Goal: Task Accomplishment & Management: Use online tool/utility

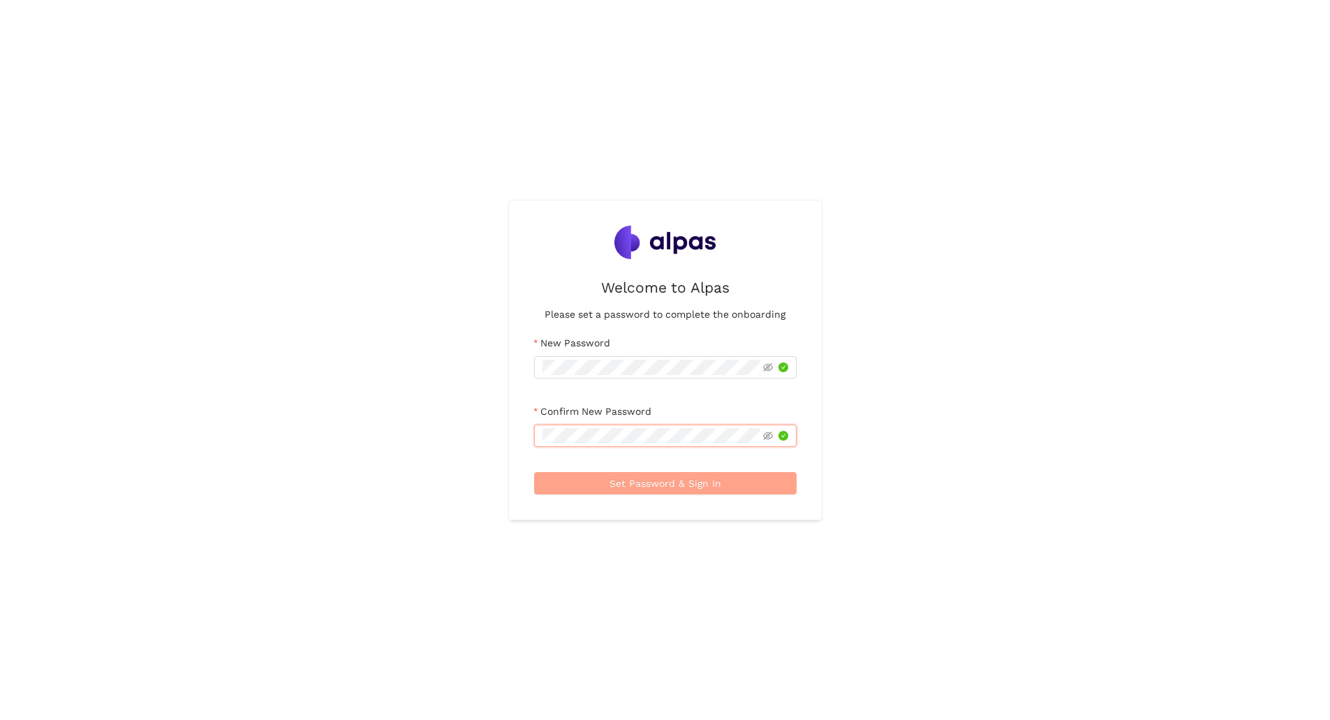
click at [650, 482] on span "Set Password & Sign In" at bounding box center [665, 482] width 112 height 15
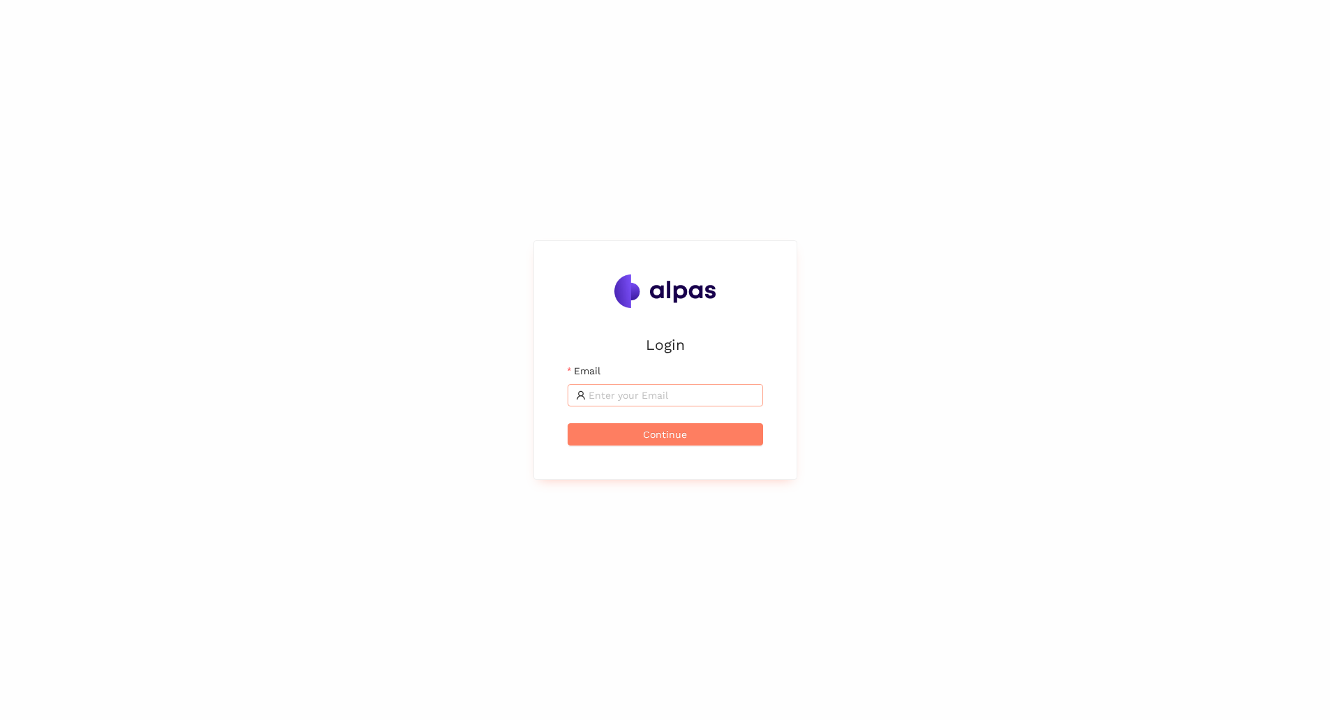
click at [644, 396] on input "Email" at bounding box center [671, 394] width 166 height 15
type input "[PERSON_NAME][EMAIL_ADDRESS][DOMAIN_NAME]"
click at [638, 433] on button "Continue" at bounding box center [665, 434] width 195 height 22
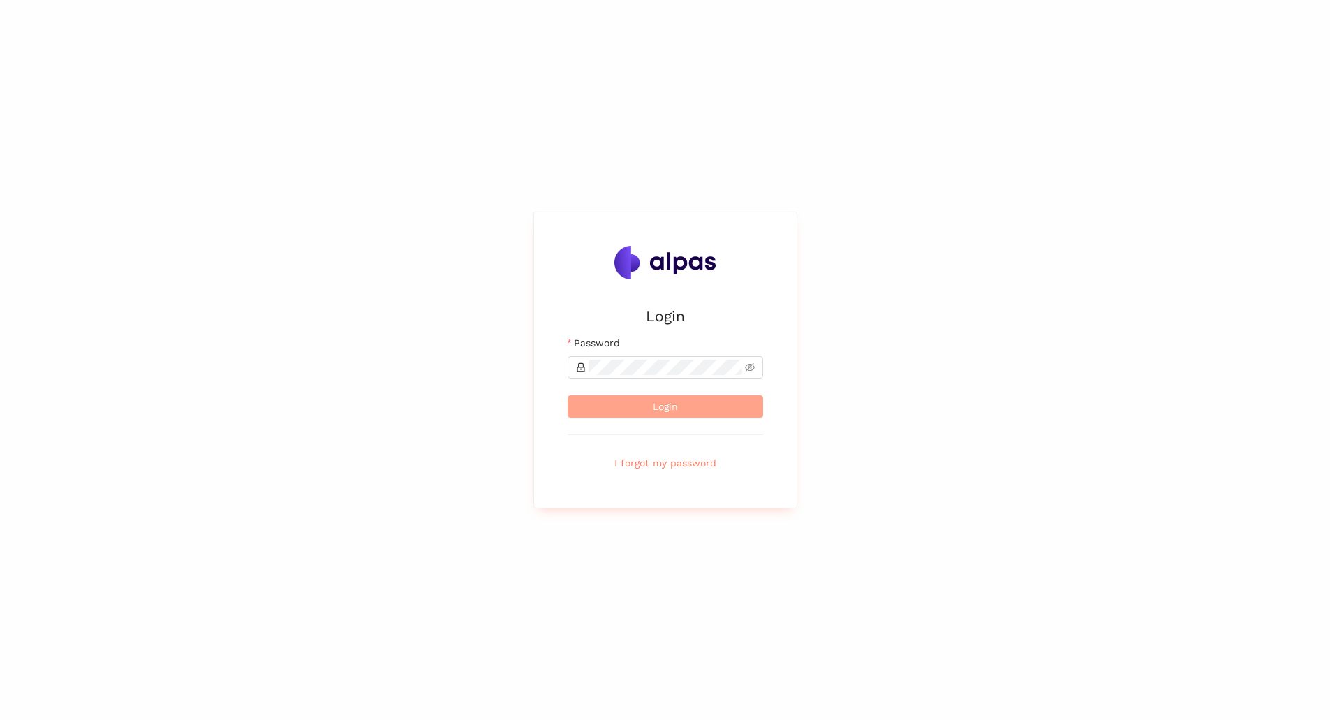
click at [644, 406] on button "Login" at bounding box center [665, 406] width 195 height 22
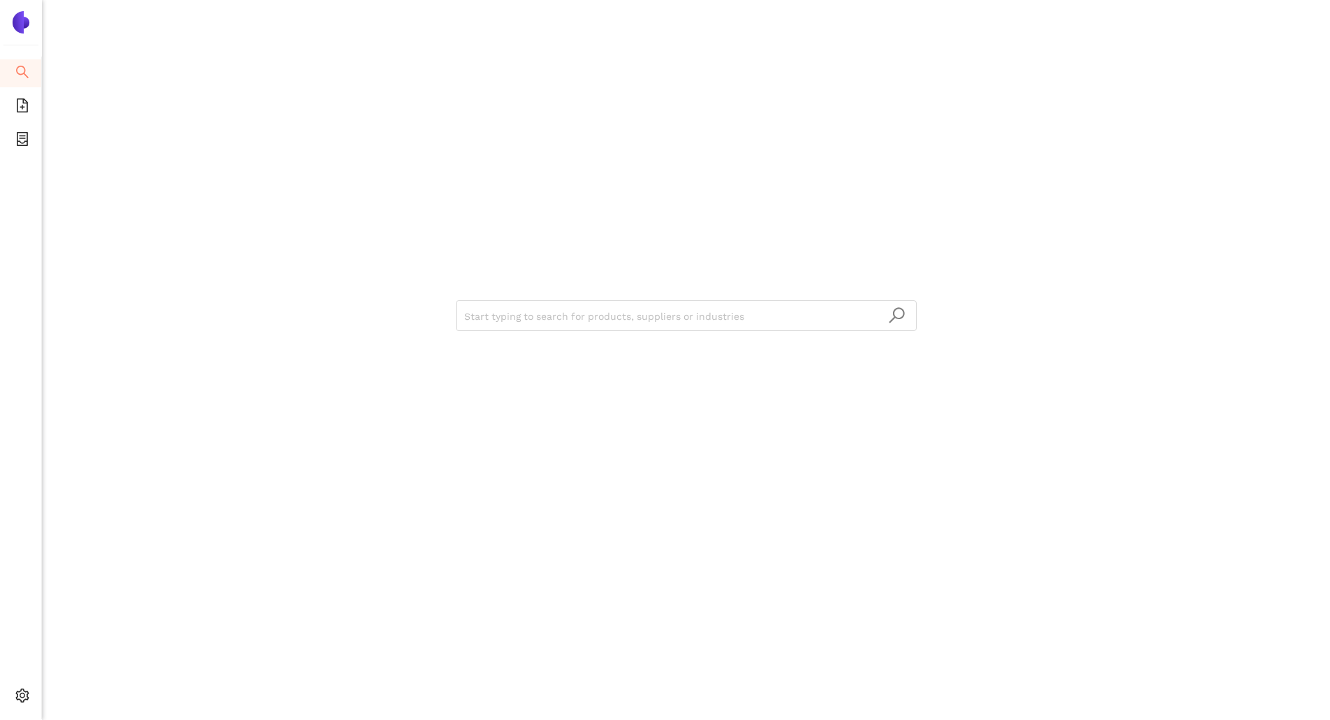
click at [365, 385] on div "Start typing to search for products, suppliers or industries" at bounding box center [686, 314] width 838 height 628
click at [15, 112] on span "file-add" at bounding box center [22, 108] width 14 height 28
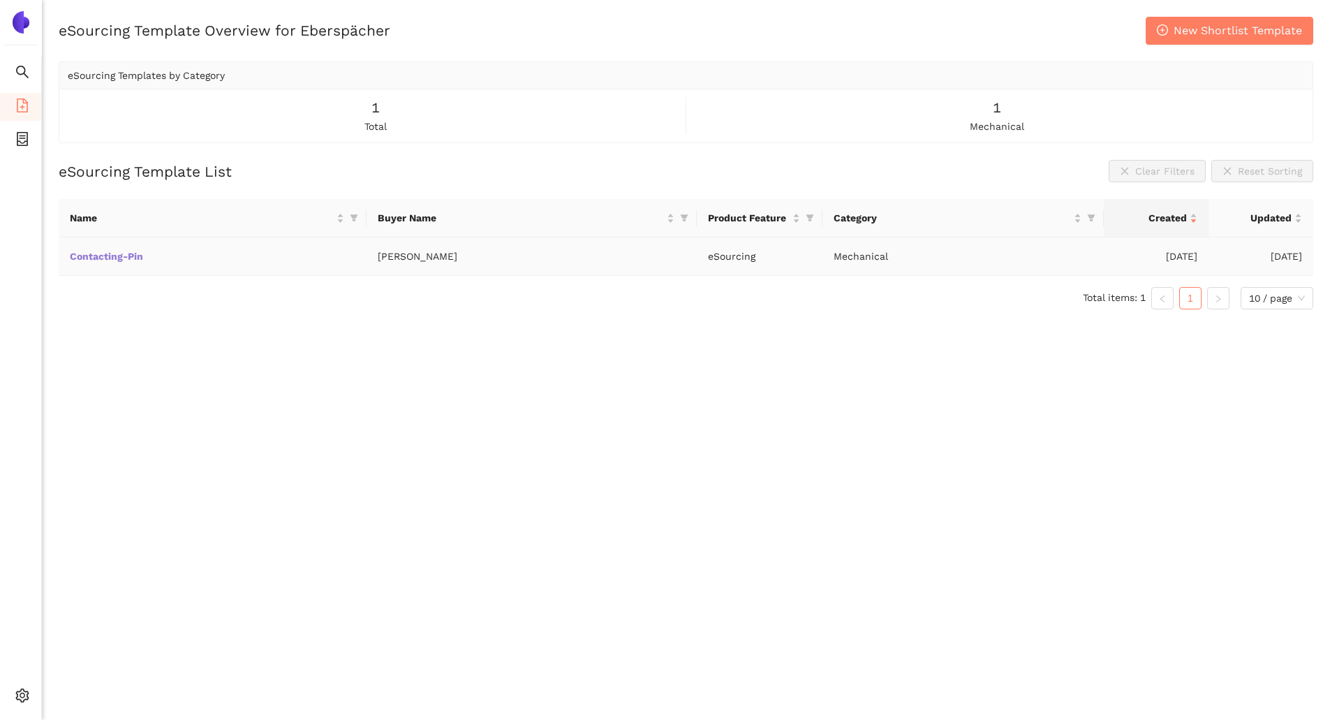
click at [0, 0] on link "Contacting-Pin" at bounding box center [0, 0] width 0 height 0
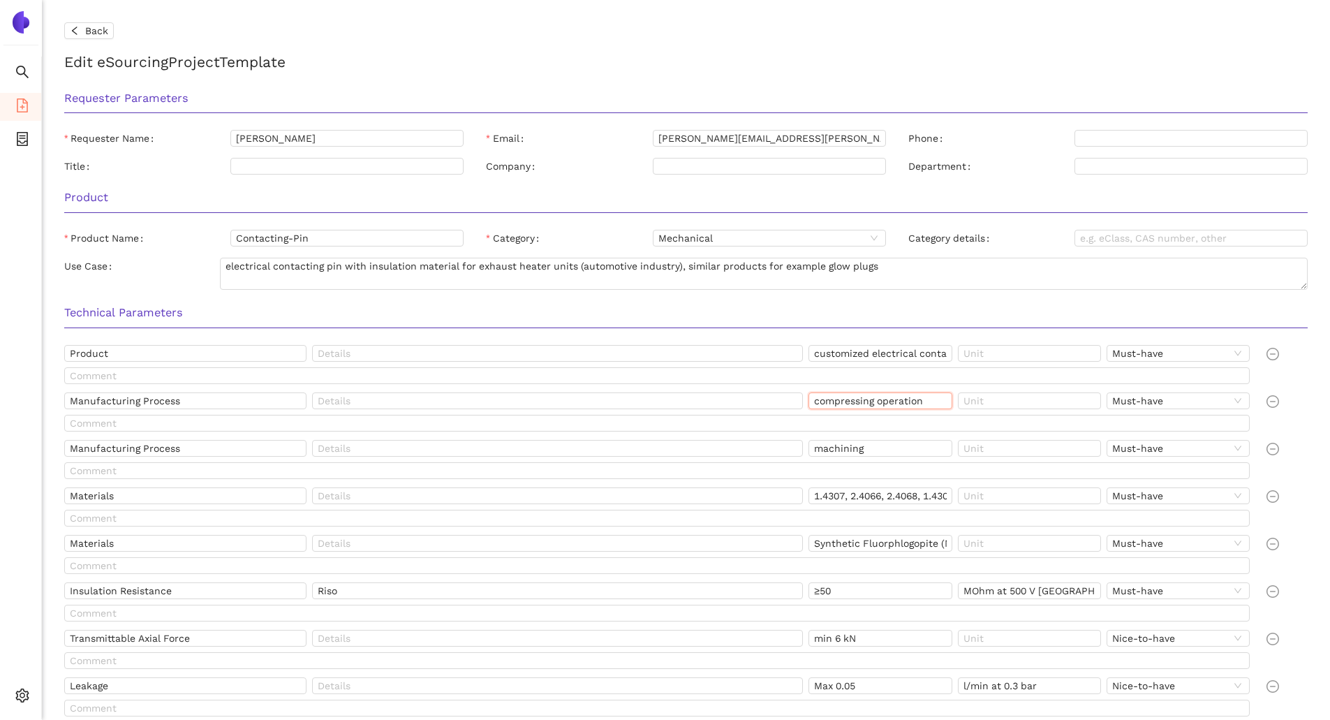
drag, startPoint x: 886, startPoint y: 401, endPoint x: 850, endPoint y: 407, distance: 36.7
click at [850, 407] on input "compressing operation" at bounding box center [879, 400] width 143 height 17
click at [741, 396] on input "text" at bounding box center [557, 400] width 491 height 17
click at [100, 24] on span "Back" at bounding box center [96, 30] width 23 height 15
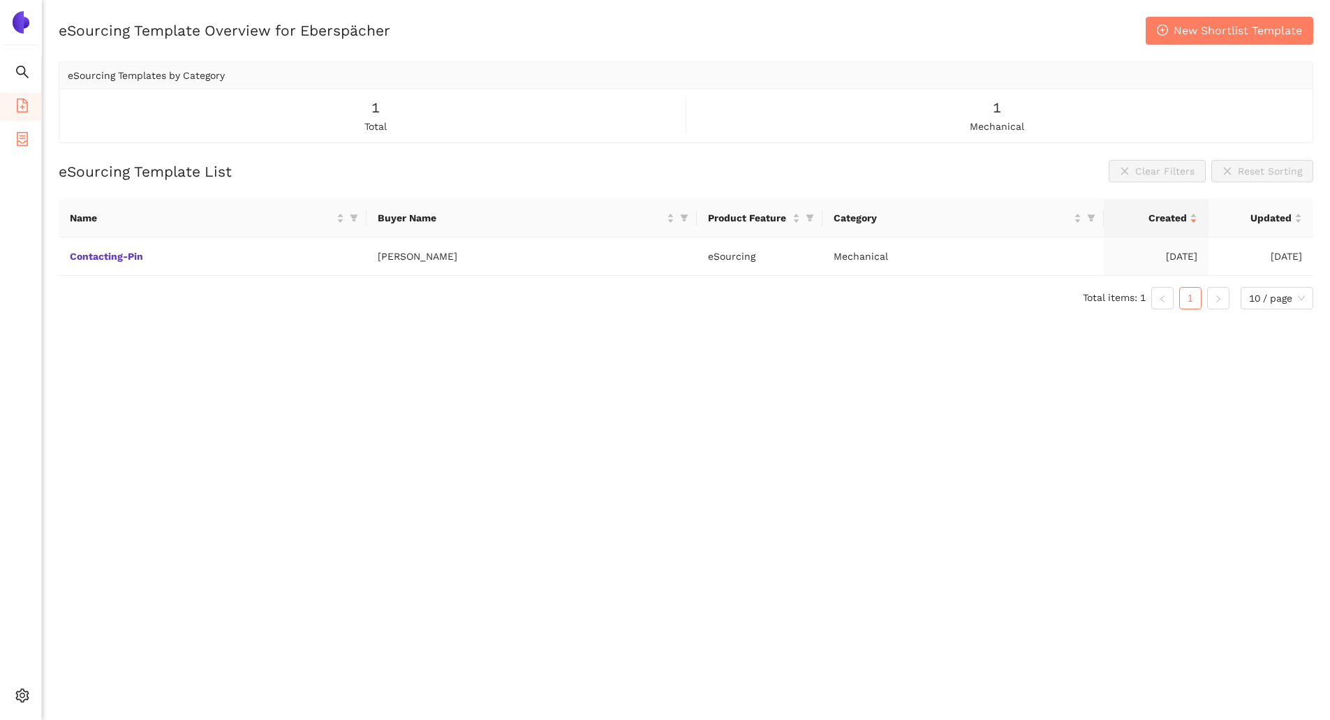
click at [23, 135] on icon "container" at bounding box center [22, 139] width 11 height 14
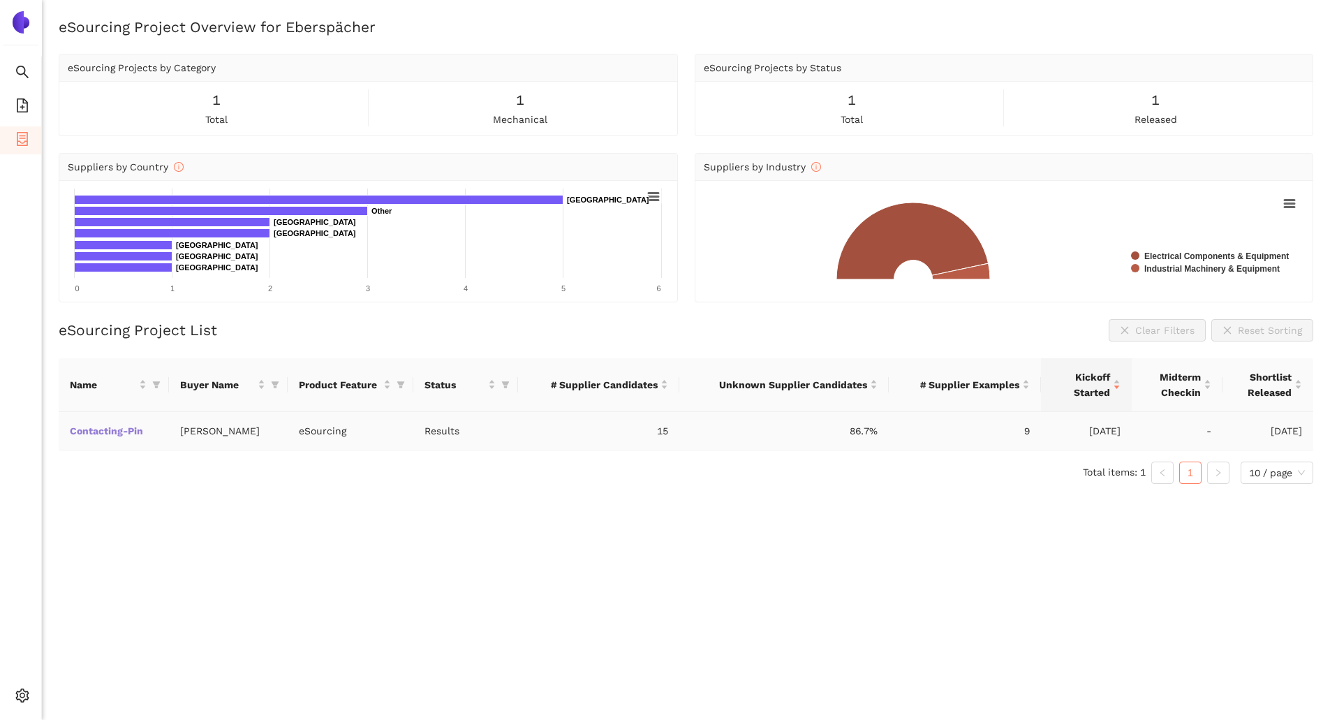
click at [0, 0] on link "Contacting-Pin" at bounding box center [0, 0] width 0 height 0
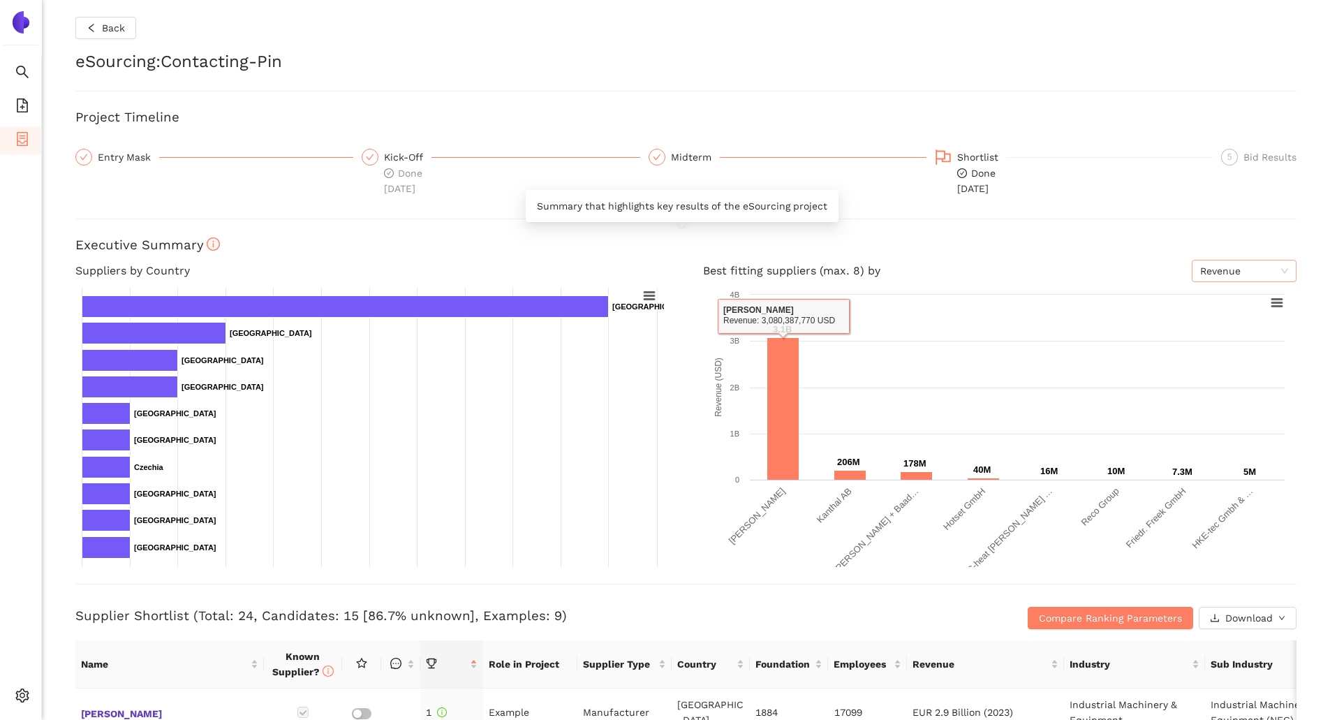
click at [1238, 269] on span "Revenue" at bounding box center [1244, 270] width 88 height 21
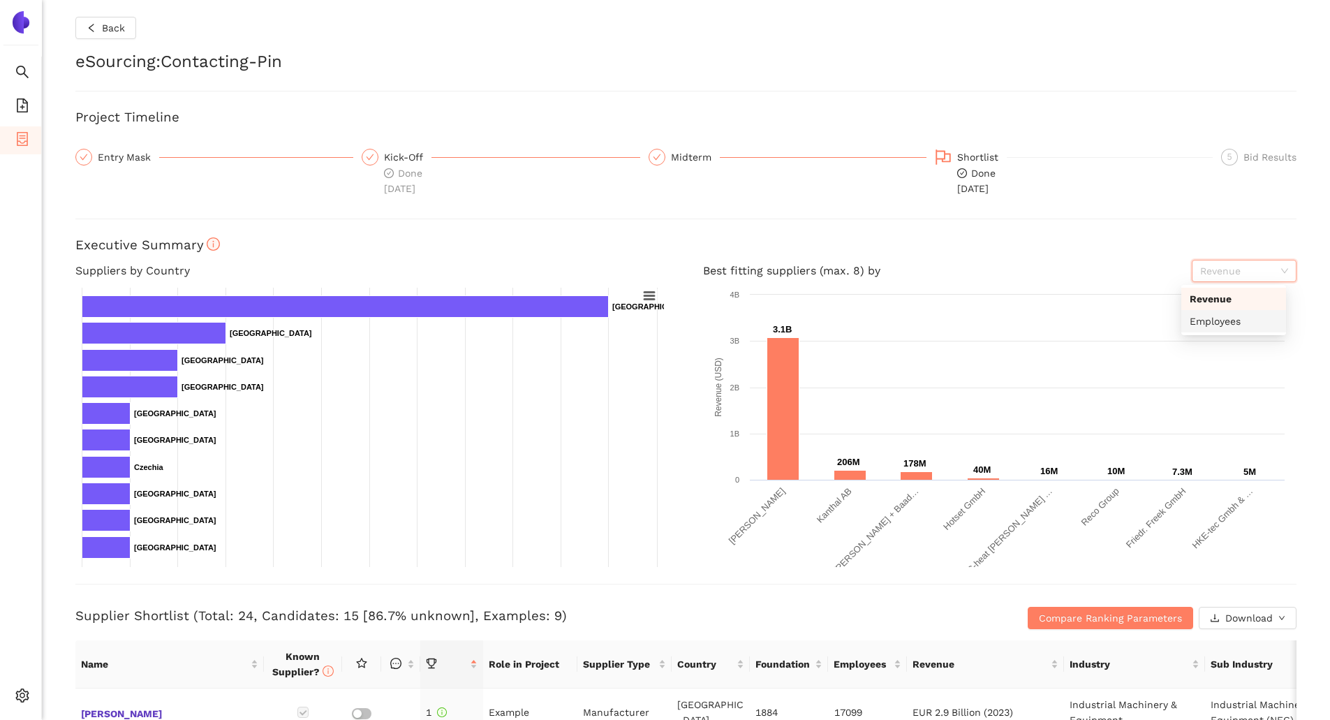
click at [1226, 317] on div "Employees" at bounding box center [1233, 320] width 88 height 15
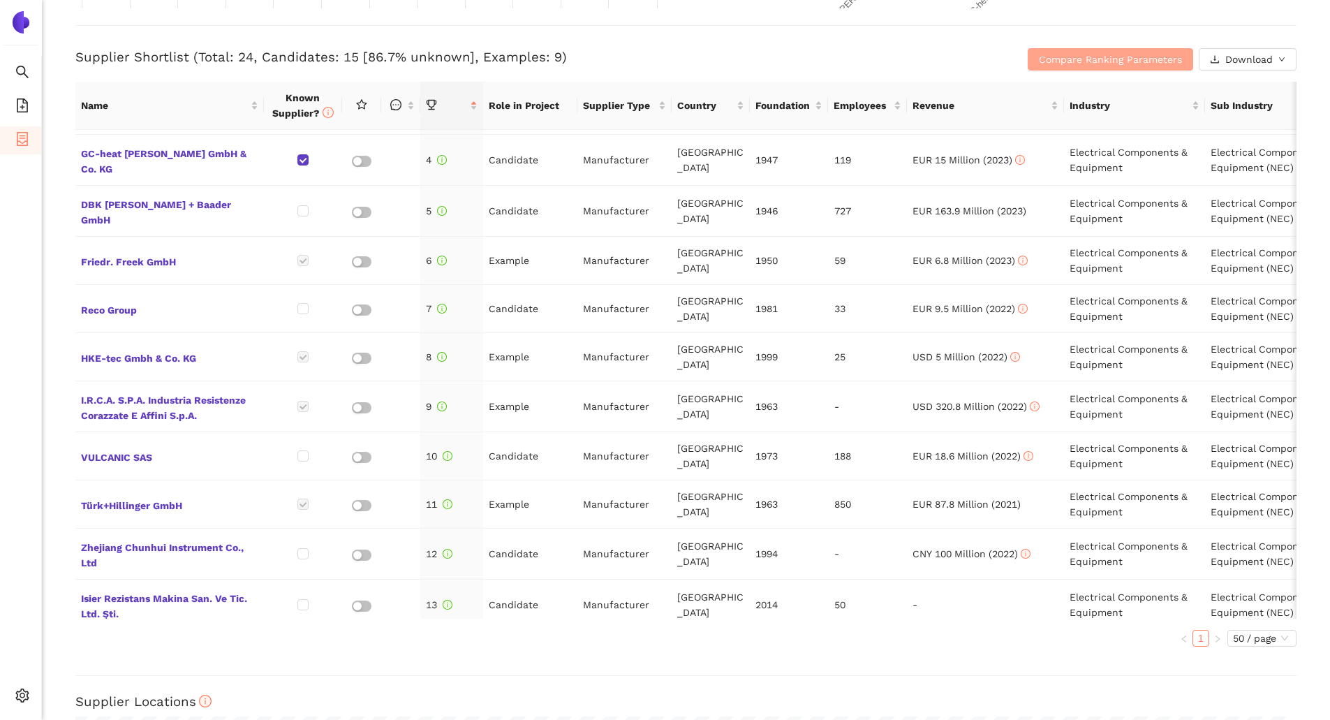
click at [1107, 59] on span "Compare Ranking Parameters" at bounding box center [1110, 59] width 143 height 15
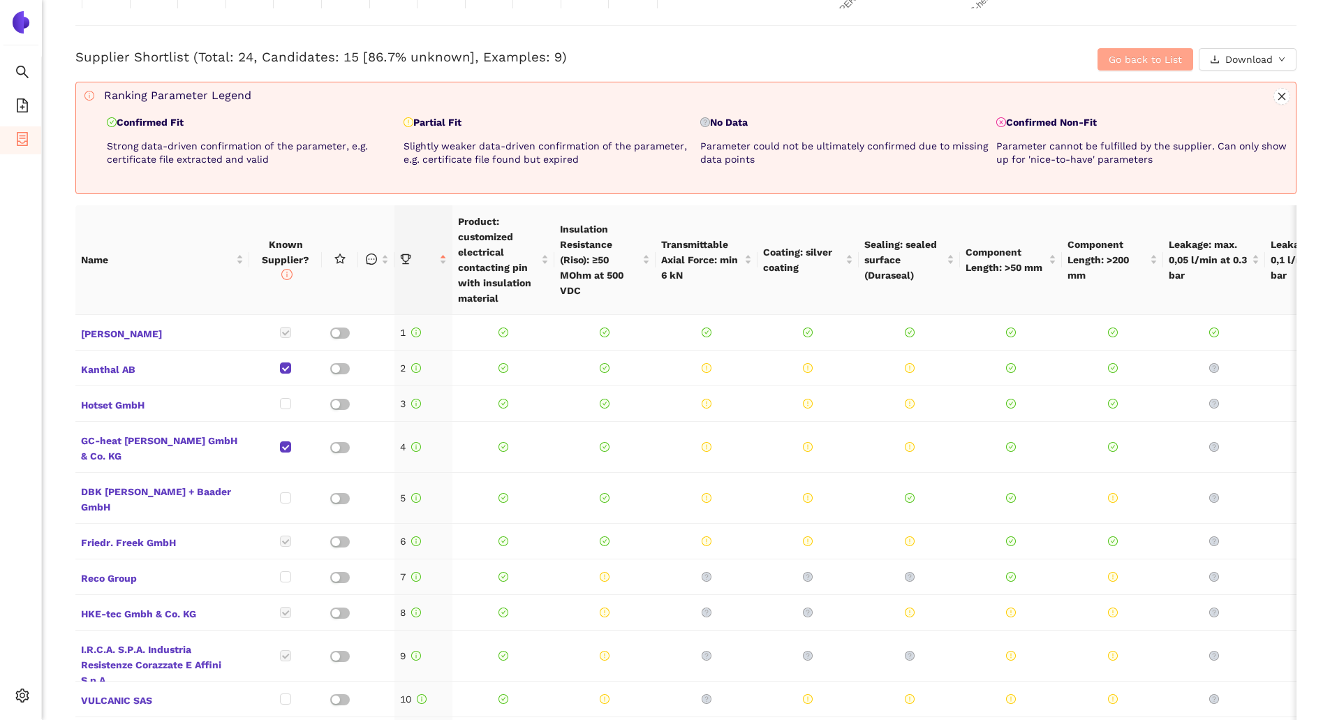
click at [1122, 62] on span "Go back to List" at bounding box center [1144, 59] width 73 height 15
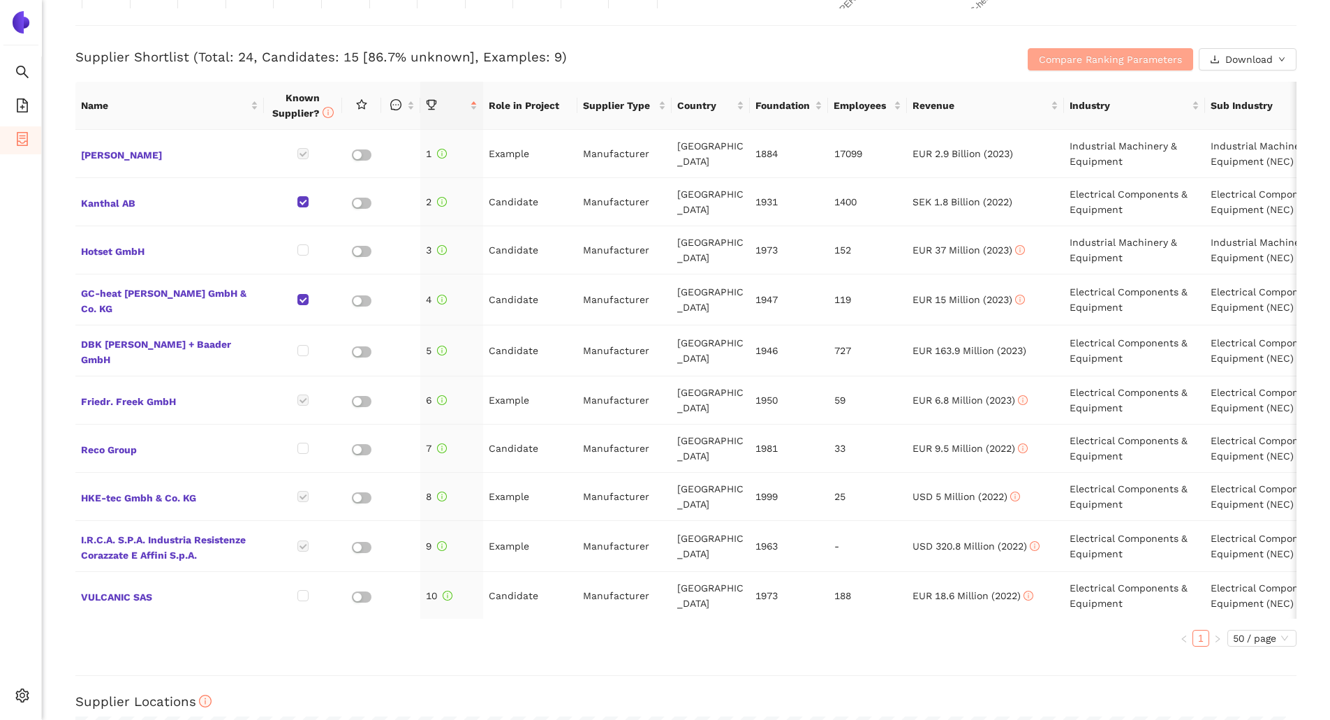
click at [1068, 56] on span "Compare Ranking Parameters" at bounding box center [1110, 59] width 143 height 15
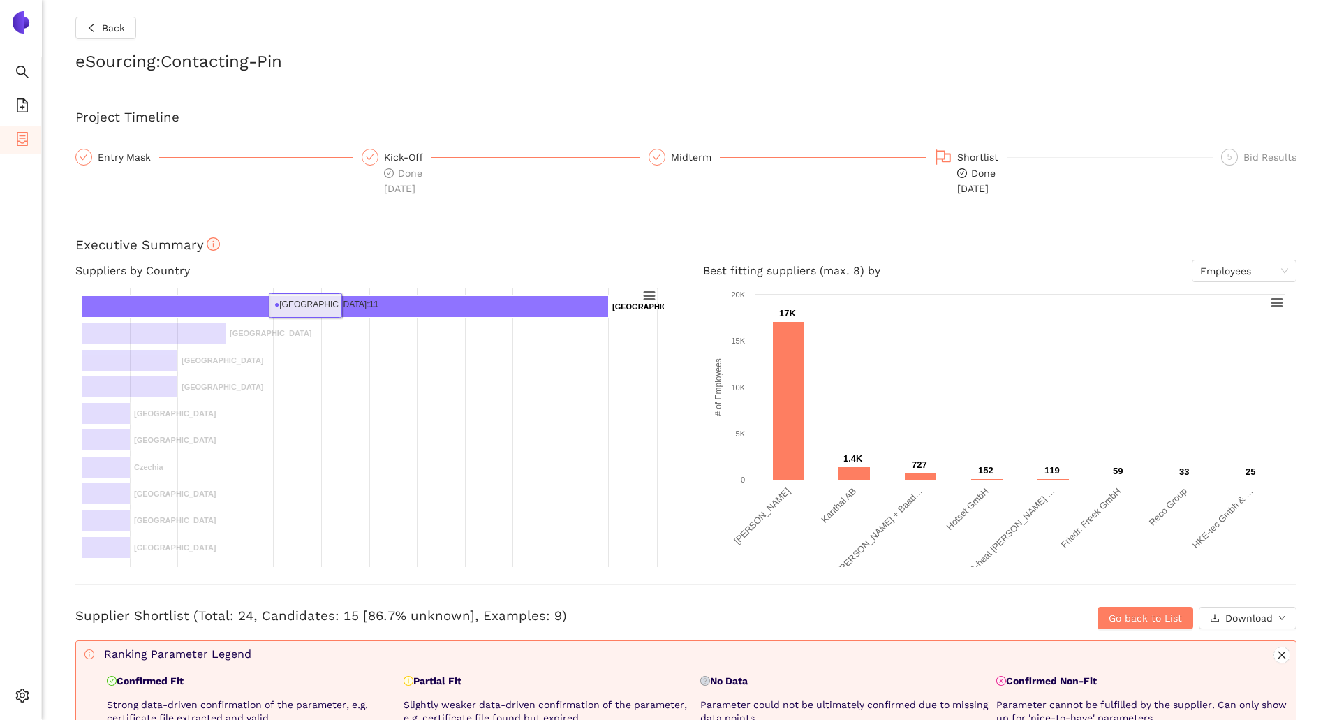
click at [346, 305] on rect at bounding box center [345, 307] width 526 height 22
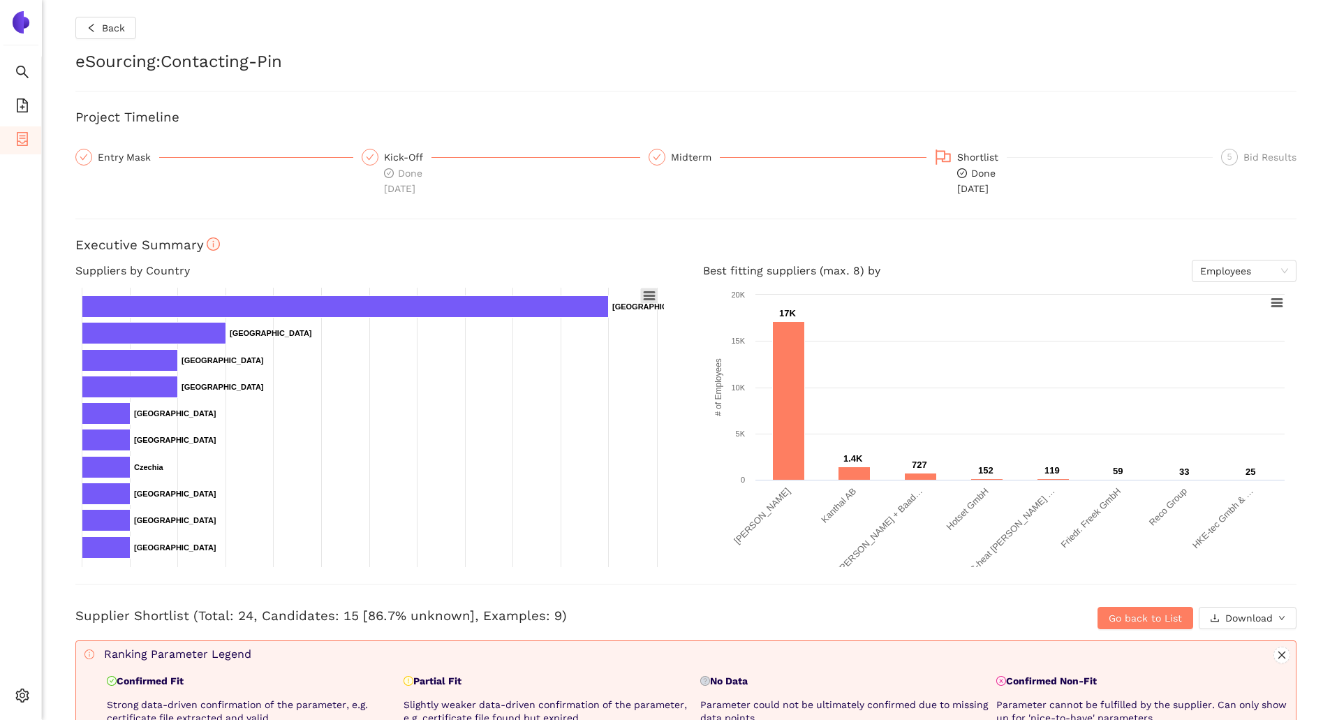
click at [653, 298] on icon at bounding box center [649, 295] width 10 height 7
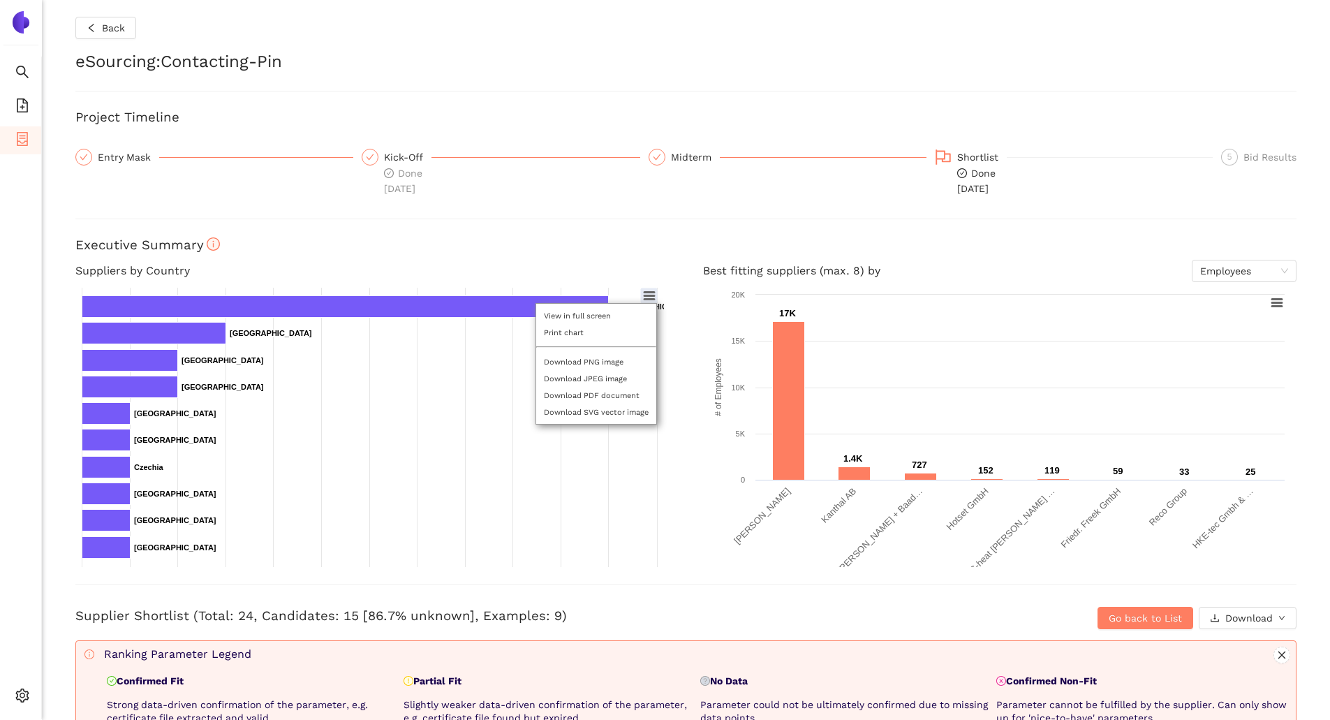
click at [642, 247] on h3 "Executive Summary" at bounding box center [685, 245] width 1221 height 18
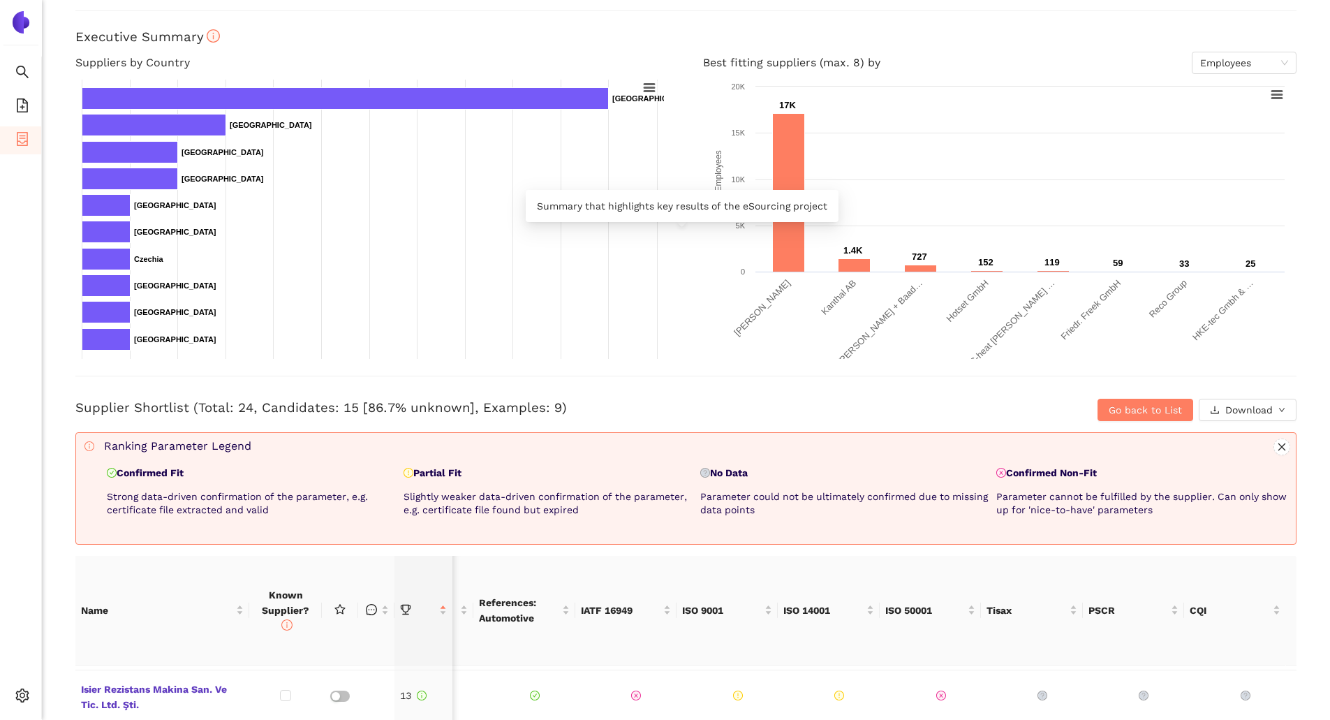
scroll to position [209, 0]
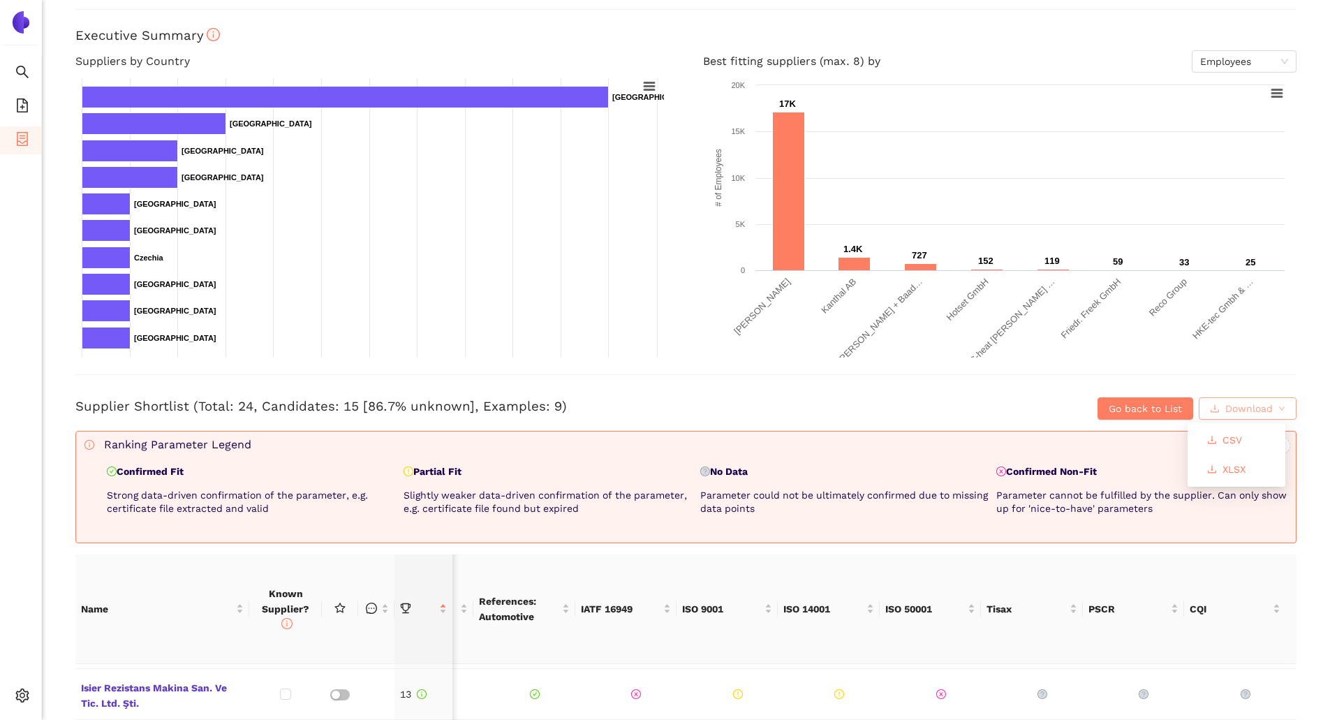
click at [1274, 413] on button "Download" at bounding box center [1248, 408] width 98 height 22
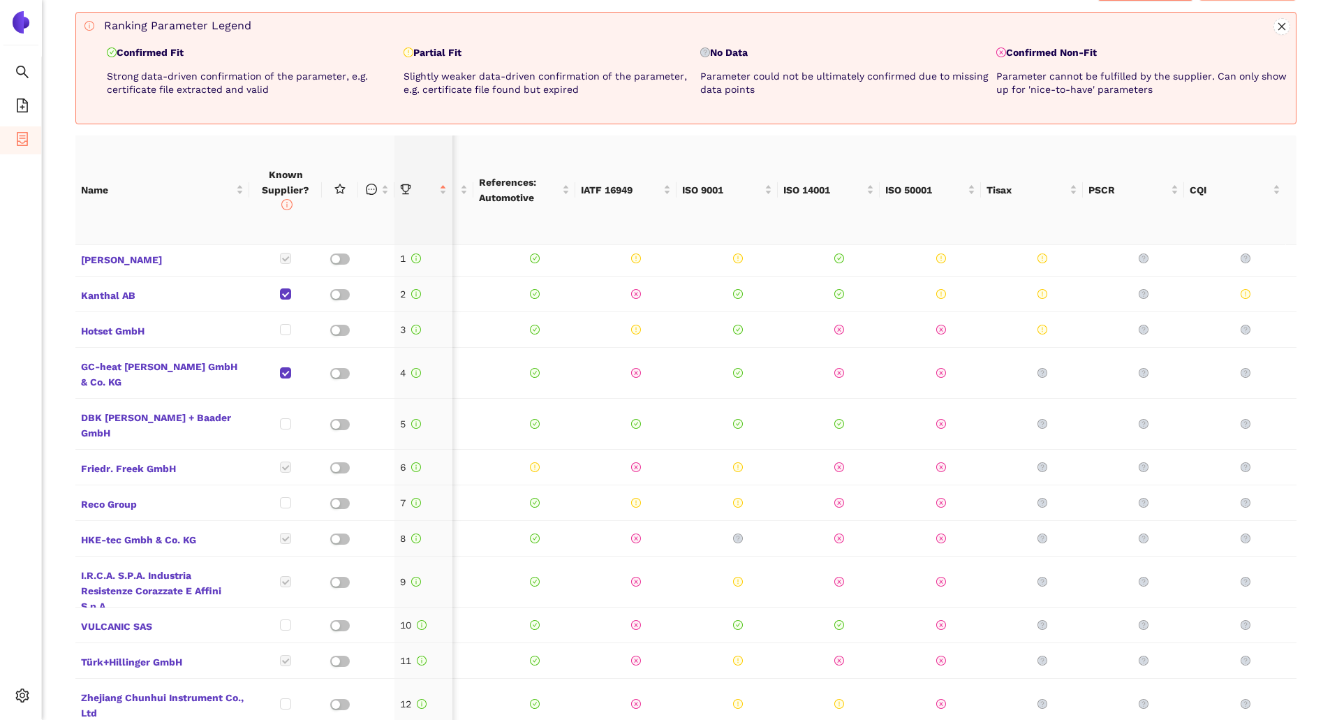
scroll to position [0, 2528]
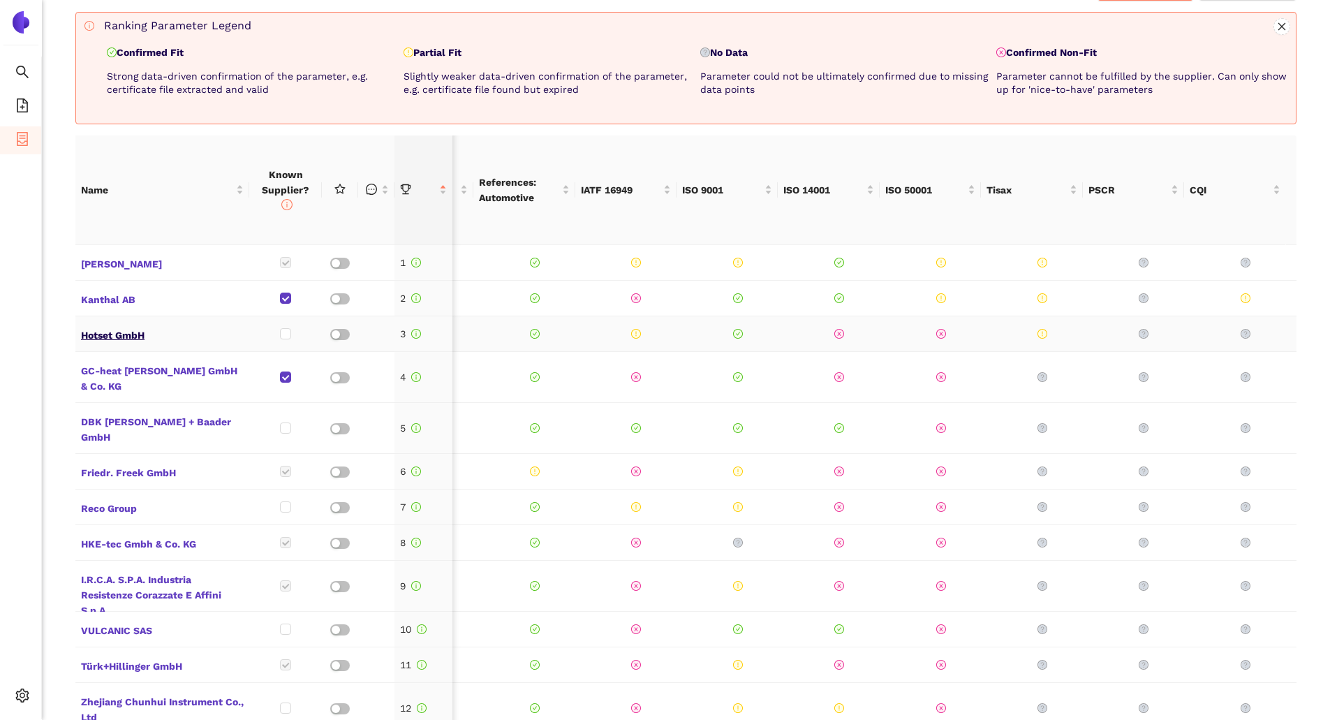
click at [110, 338] on span "Hotset GmbH" at bounding box center [162, 334] width 163 height 18
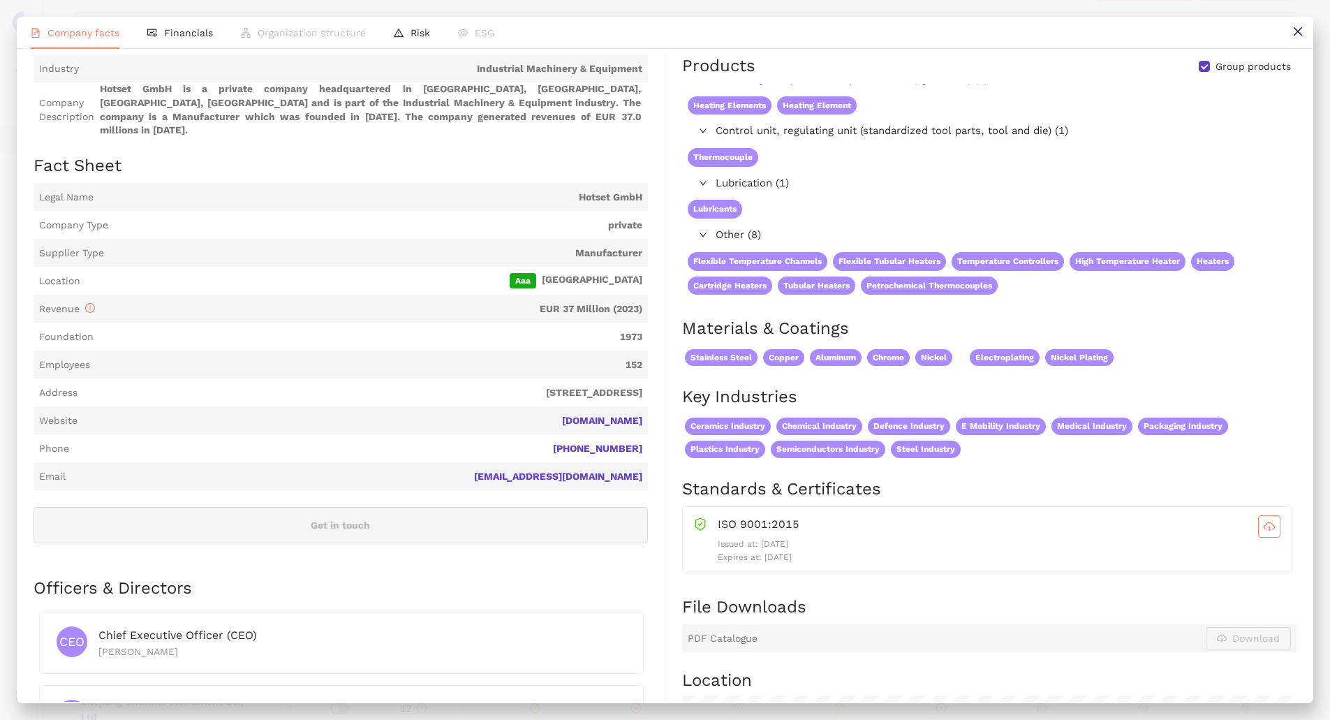
scroll to position [0, 0]
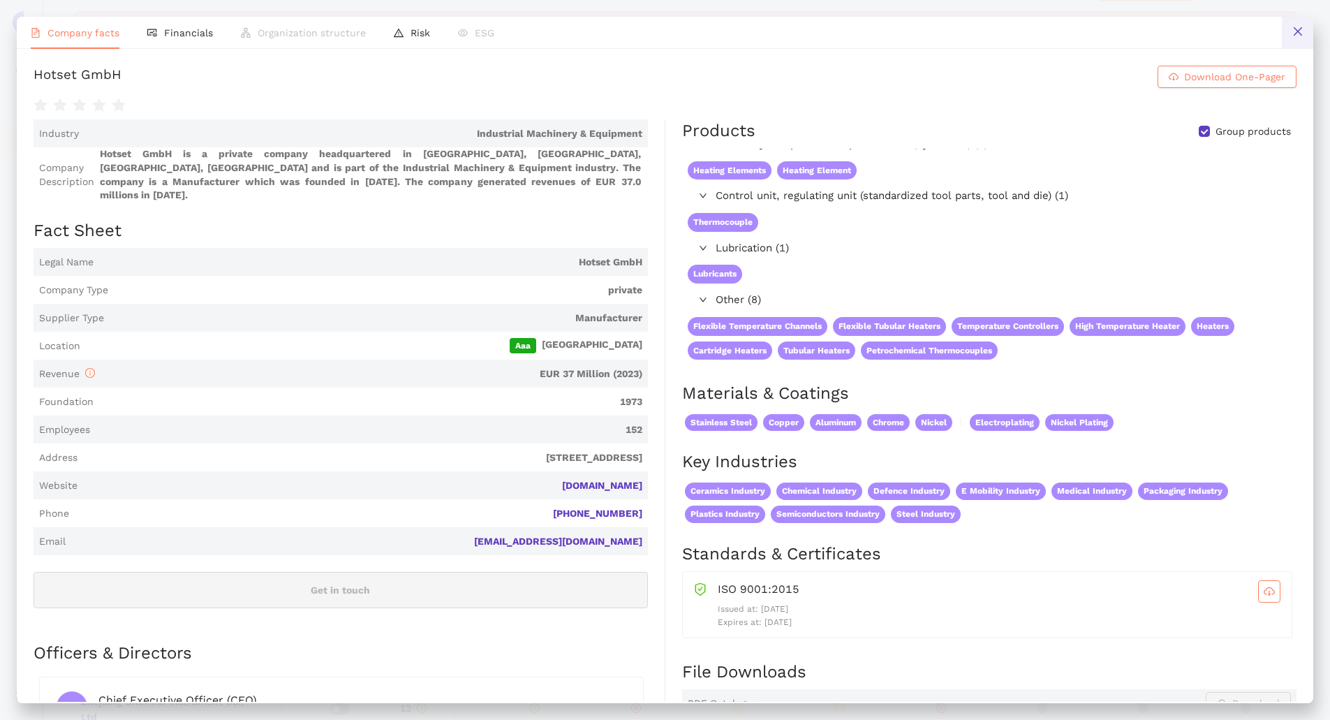
click at [1296, 26] on icon "close" at bounding box center [1297, 31] width 11 height 11
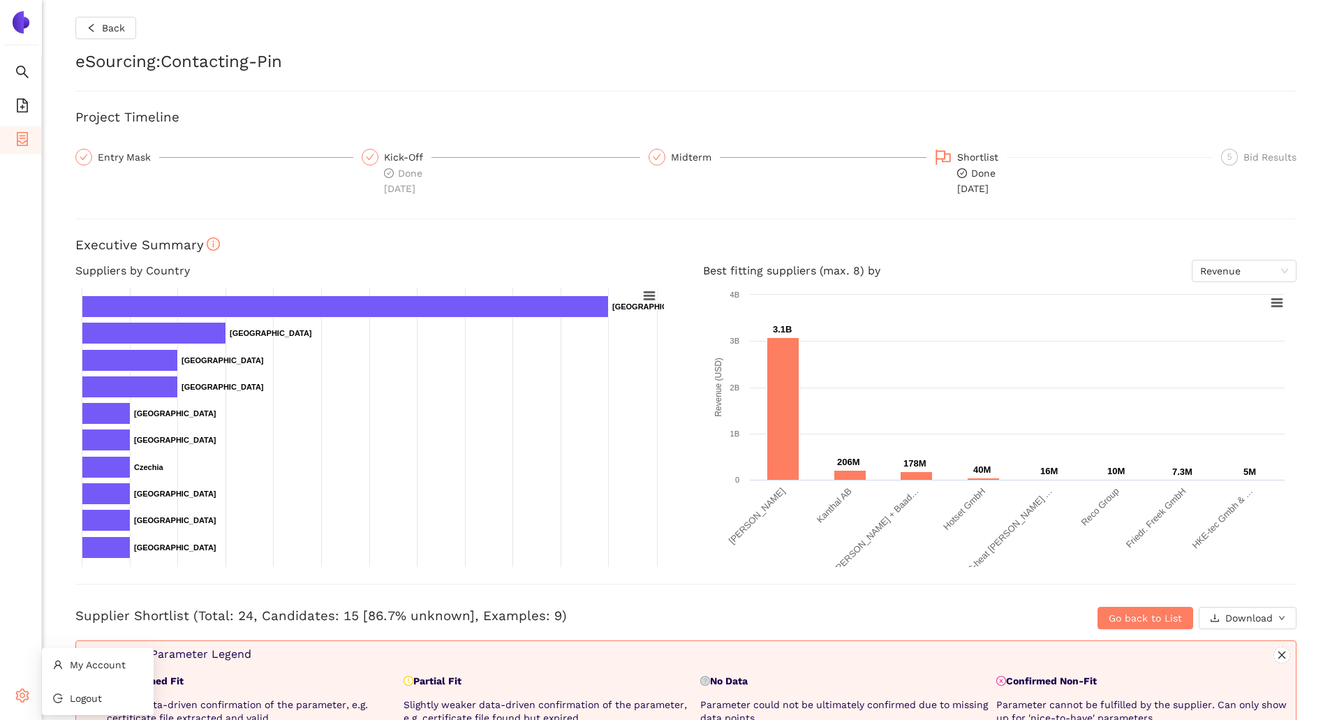
click at [17, 692] on icon "setting" at bounding box center [22, 695] width 14 height 14
click at [78, 664] on span "My Account" at bounding box center [98, 664] width 56 height 11
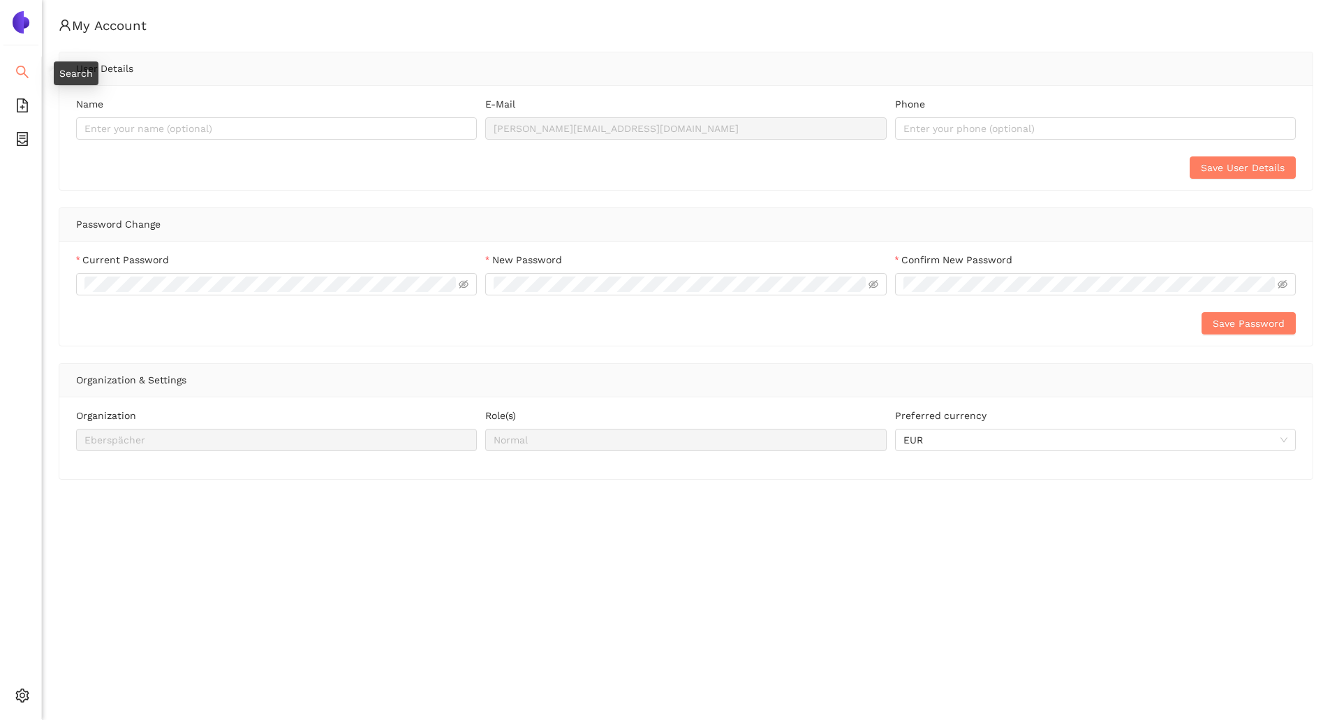
click at [17, 67] on icon "search" at bounding box center [22, 72] width 14 height 14
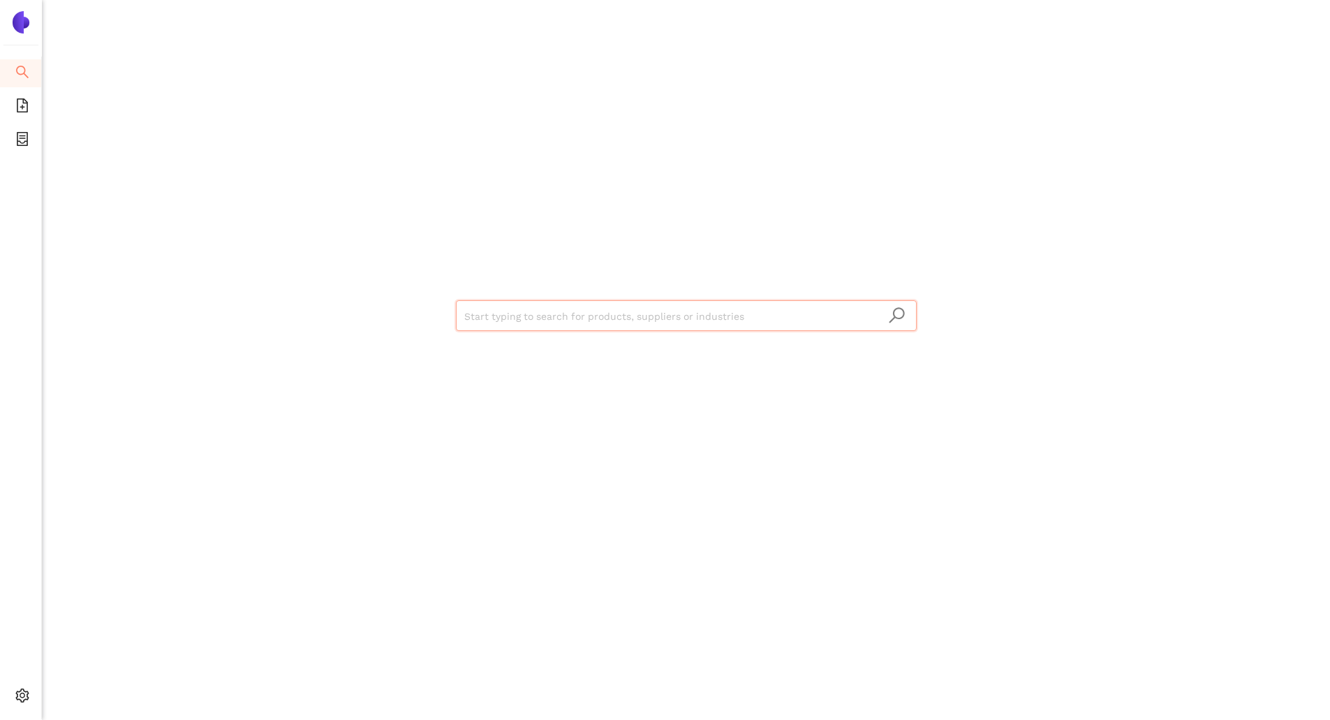
click at [516, 325] on input "search" at bounding box center [686, 316] width 444 height 31
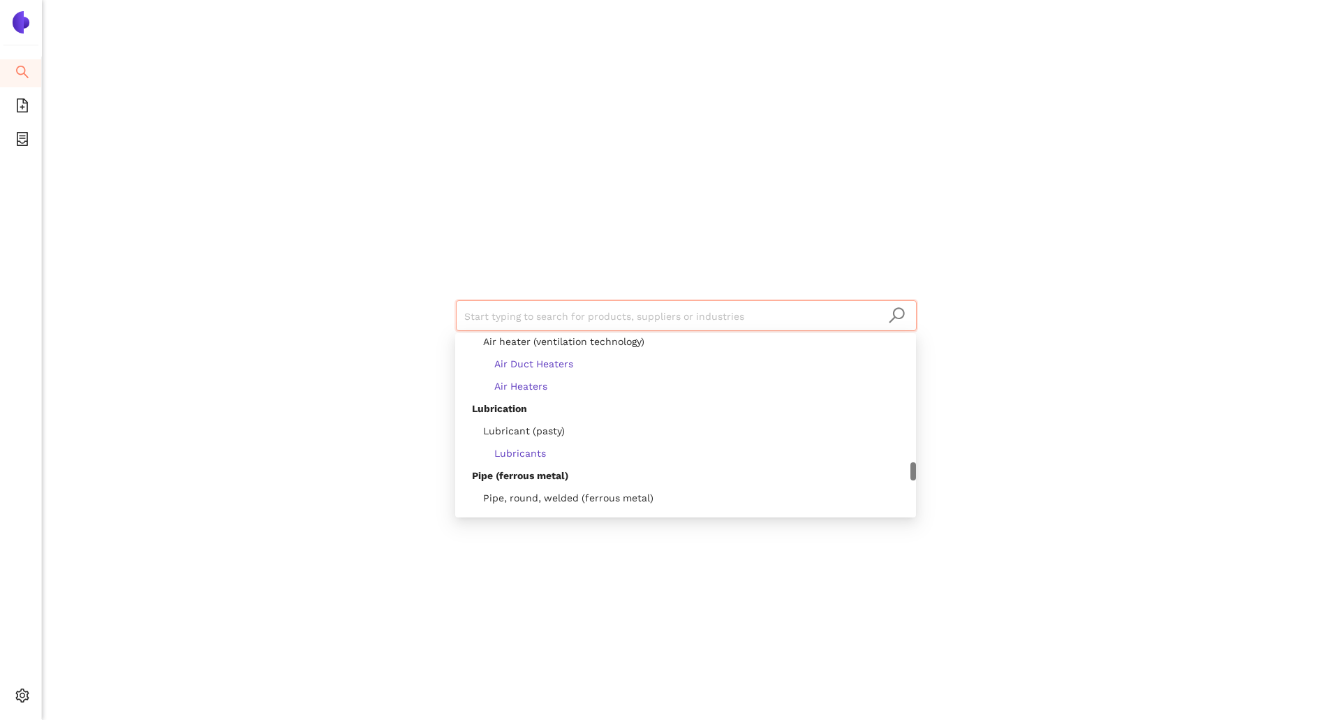
scroll to position [1547, 0]
click at [1122, 98] on div "Start typing to search for products, suppliers or industries" at bounding box center [686, 360] width 1288 height 720
